Goal: Information Seeking & Learning: Learn about a topic

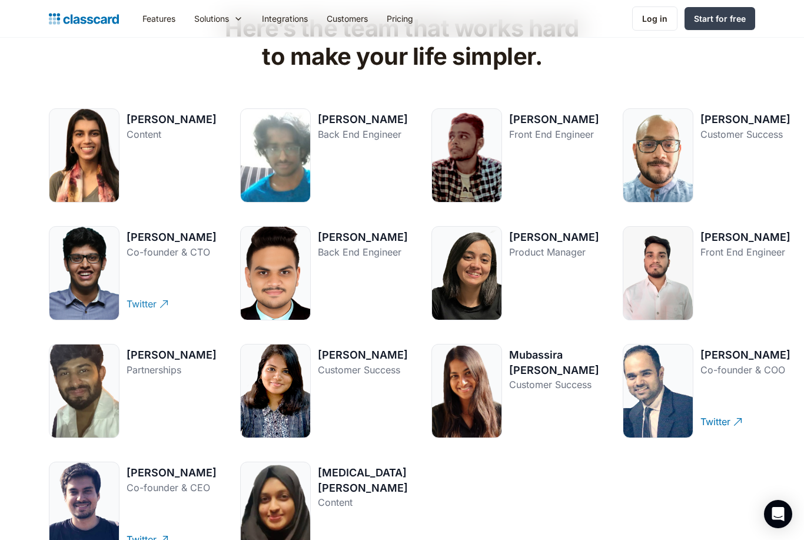
scroll to position [1633, 0]
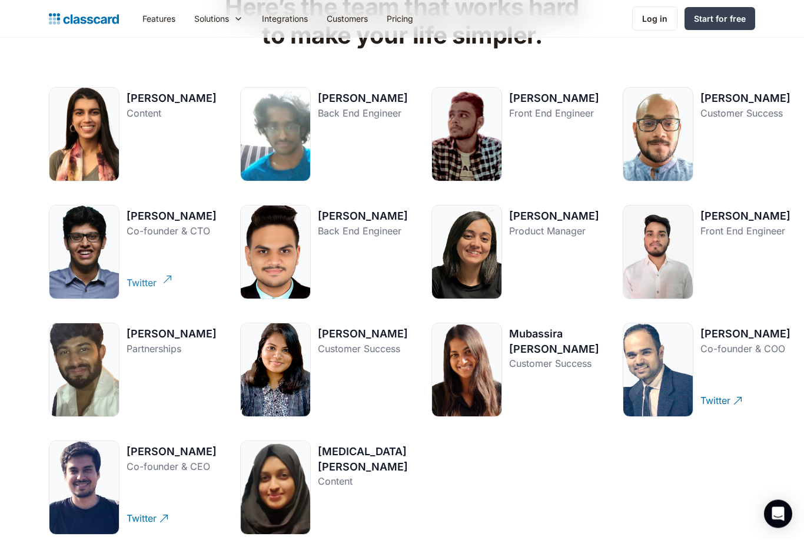
click at [148, 290] on div "Twitter" at bounding box center [142, 278] width 30 height 23
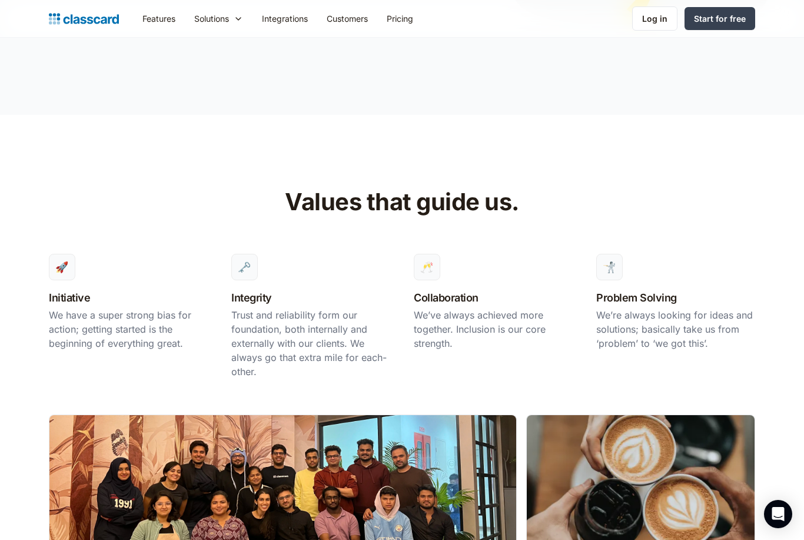
scroll to position [0, 0]
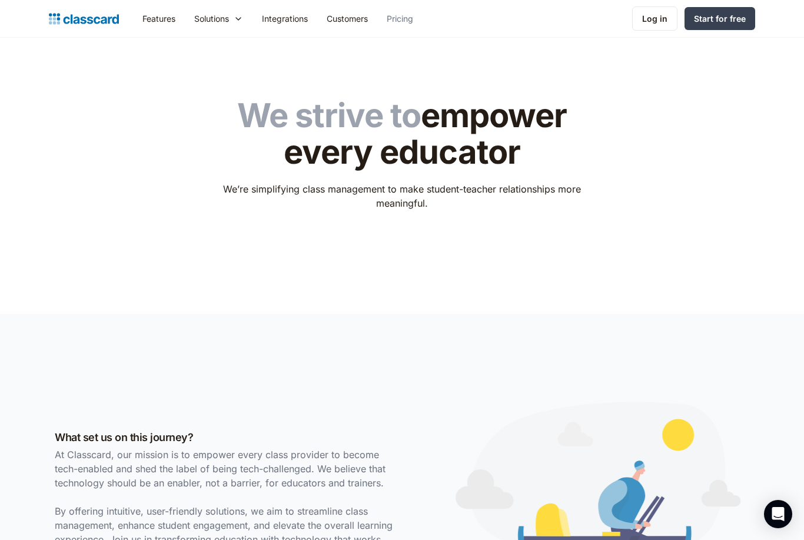
click at [401, 24] on link "Pricing" at bounding box center [399, 18] width 45 height 26
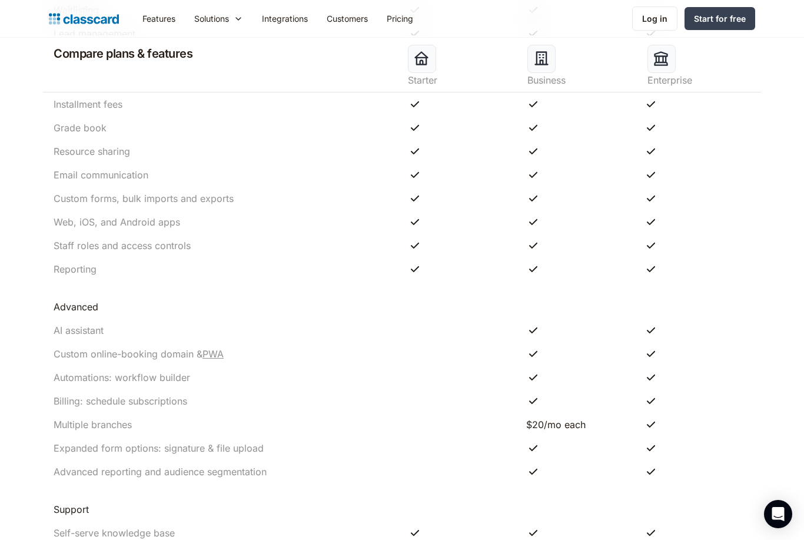
scroll to position [1001, 0]
click at [218, 357] on link "PWA" at bounding box center [212, 354] width 21 height 12
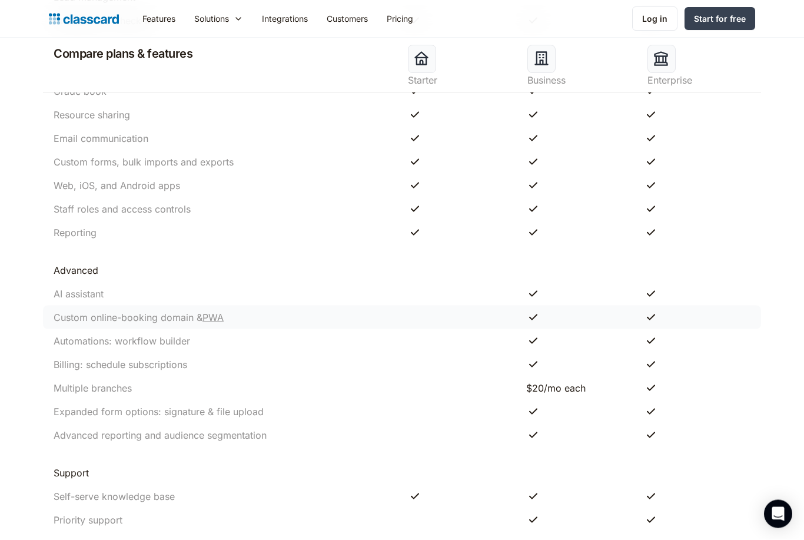
scroll to position [1038, 0]
click at [85, 24] on img "home" at bounding box center [84, 19] width 70 height 16
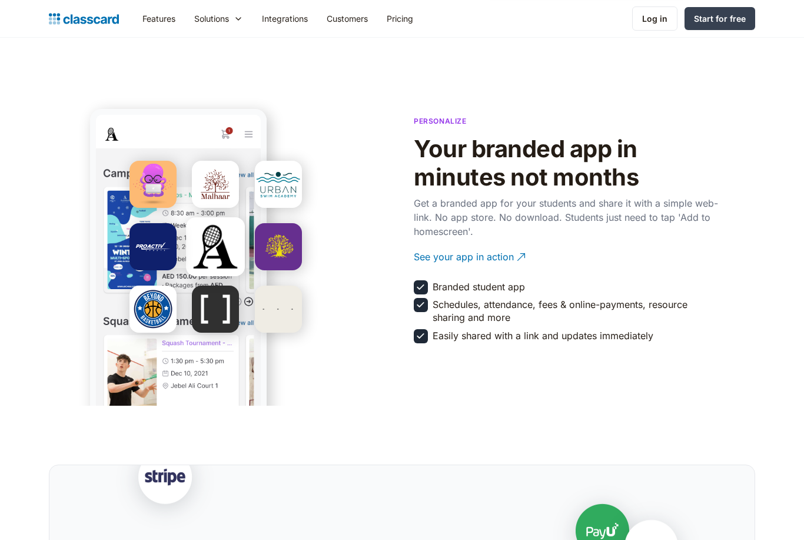
scroll to position [2002, 0]
click at [477, 260] on div "See your app in action" at bounding box center [464, 252] width 100 height 23
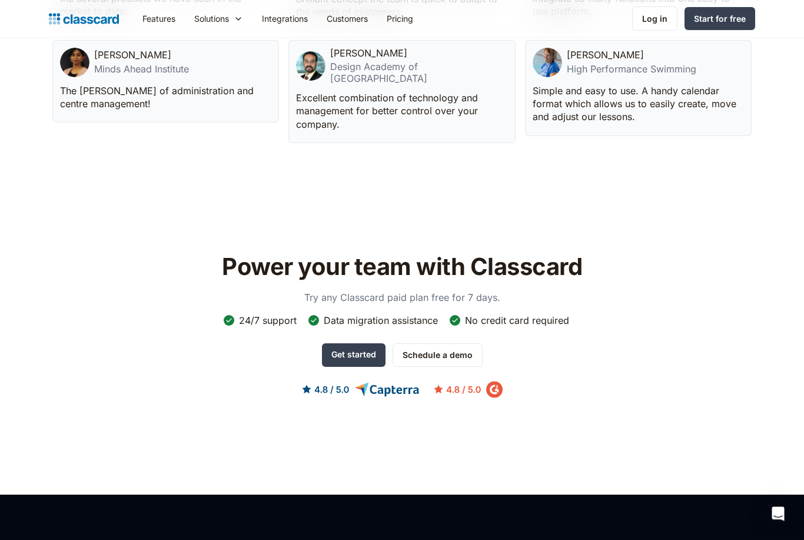
scroll to position [3422, 0]
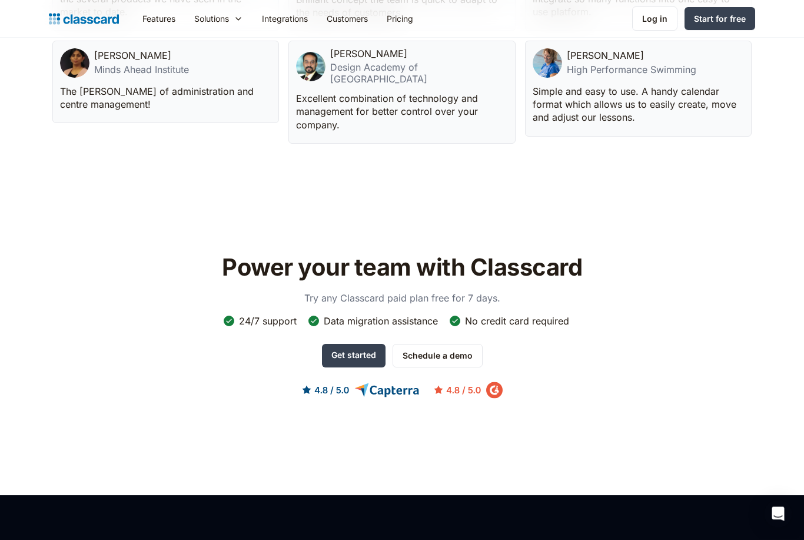
click at [489, 382] on img at bounding box center [402, 390] width 201 height 17
click at [447, 347] on div "Power your team with Classcard Try any Classcard paid plan free for 7 days. 24/…" at bounding box center [402, 336] width 706 height 178
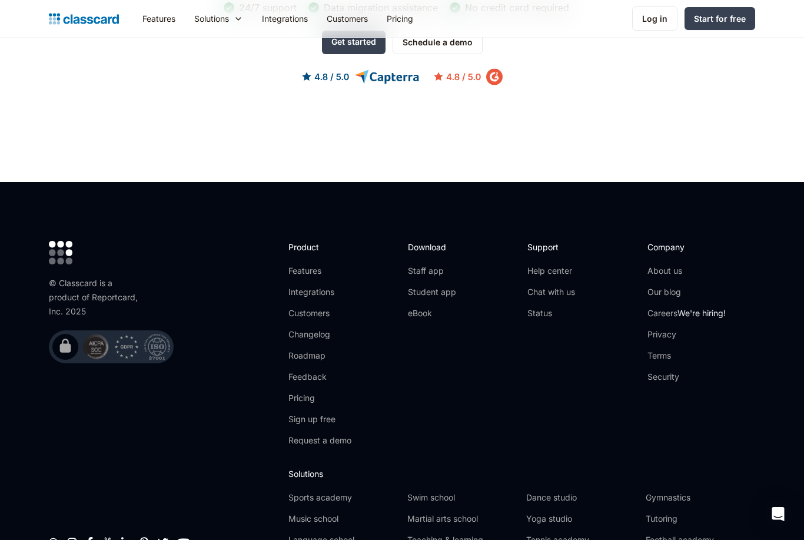
scroll to position [3743, 0]
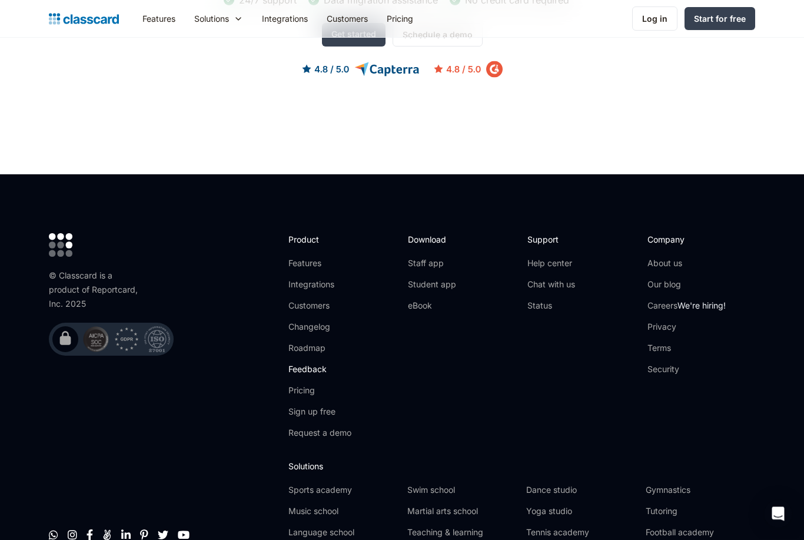
click at [317, 364] on link "Feedback" at bounding box center [319, 370] width 63 height 12
